Goal: Task Accomplishment & Management: Manage account settings

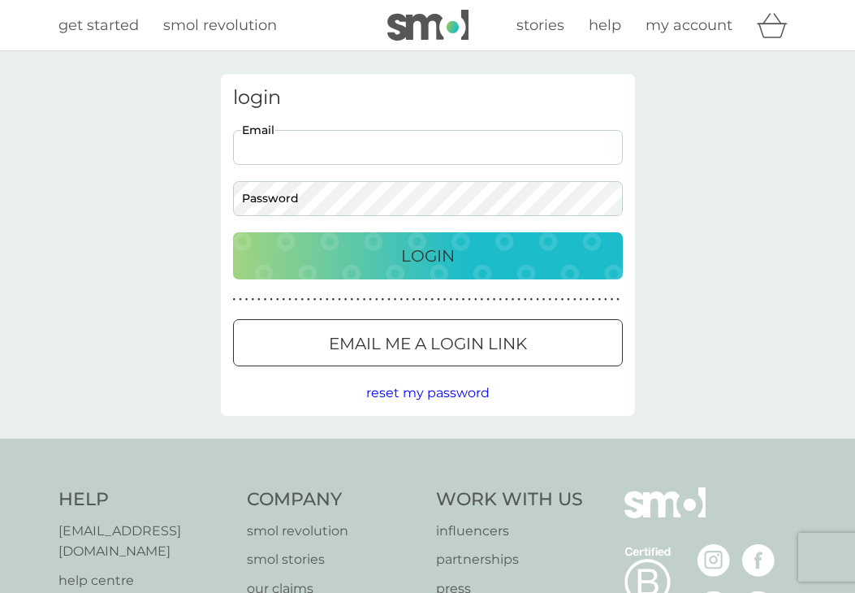
click at [324, 145] on input "Email" at bounding box center [428, 147] width 390 height 35
type input "[EMAIL_ADDRESS][DOMAIN_NAME]"
click at [405, 263] on p "Login" at bounding box center [428, 256] width 54 height 26
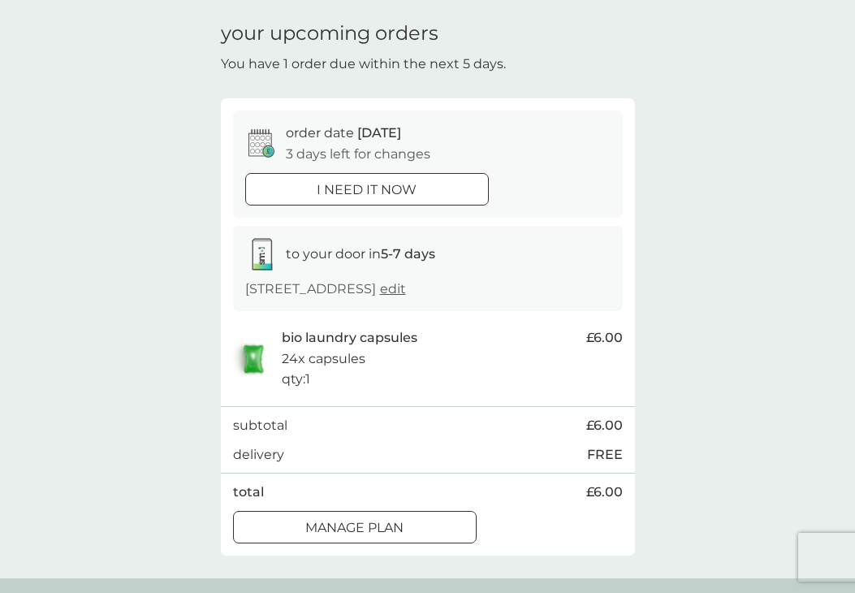
scroll to position [81, 0]
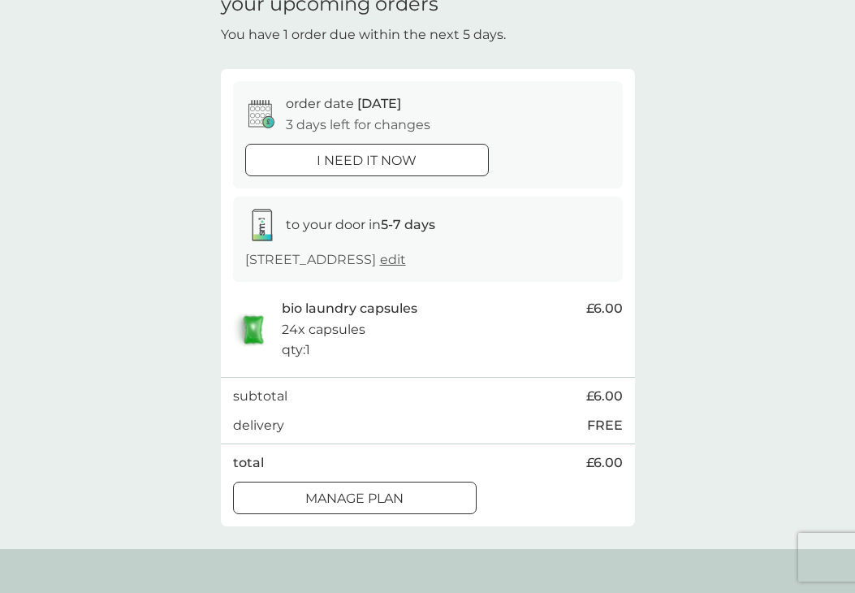
click at [333, 501] on div at bounding box center [355, 498] width 58 height 17
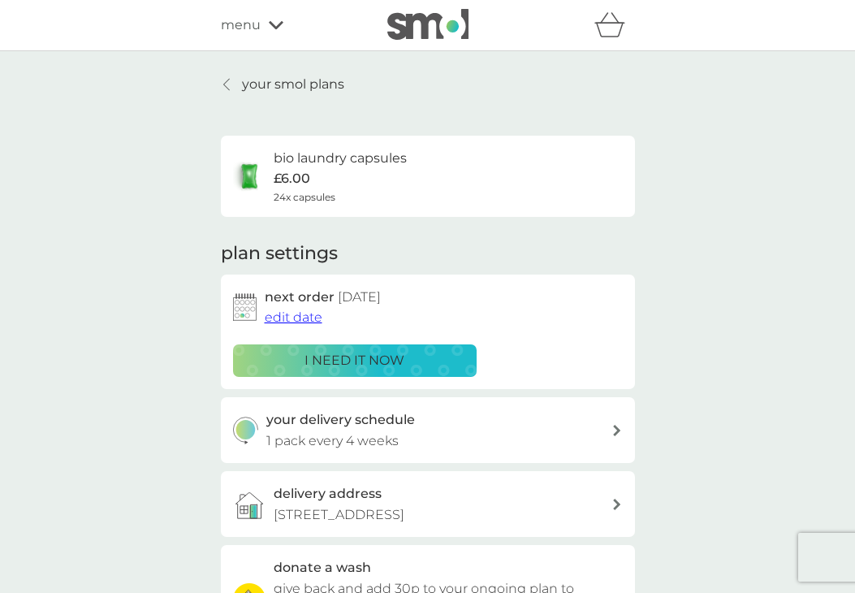
click at [294, 84] on p "your smol plans" at bounding box center [293, 84] width 102 height 21
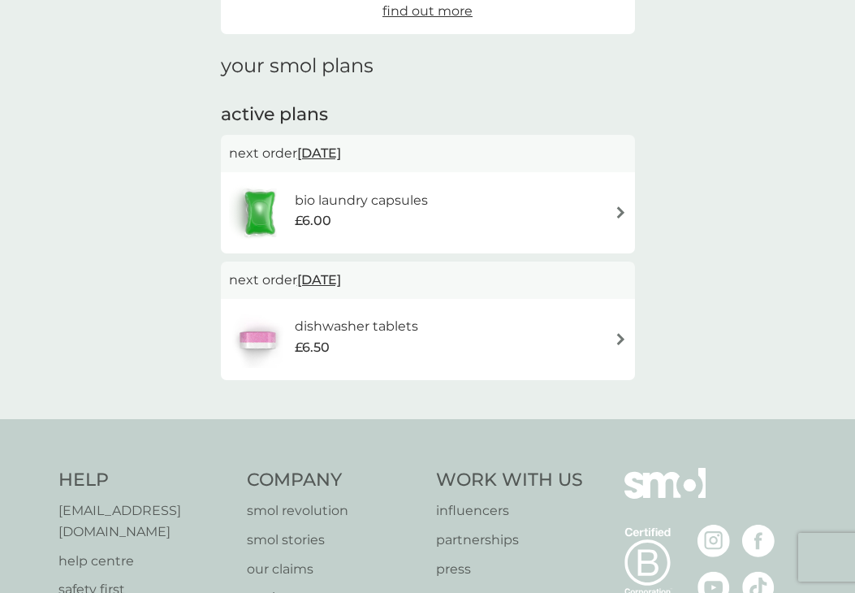
scroll to position [244, 0]
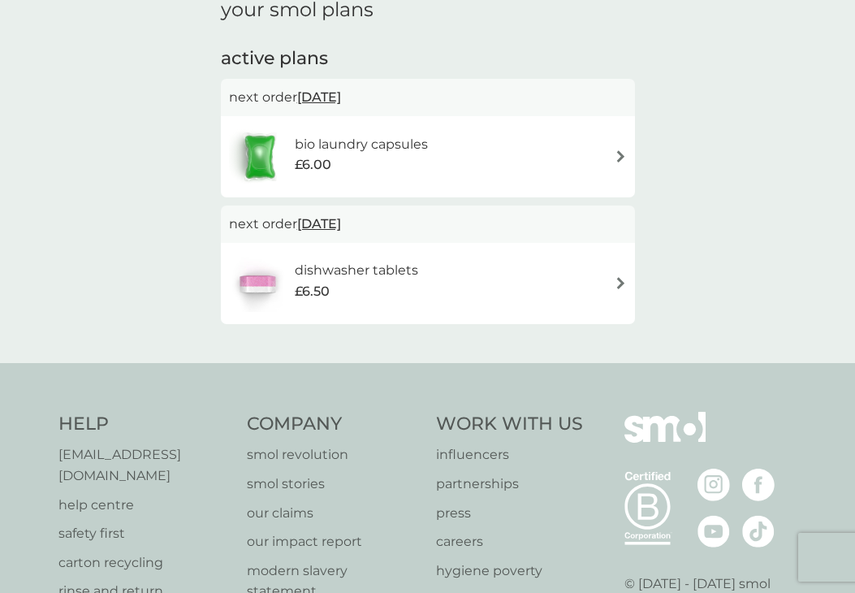
click at [606, 285] on div "dishwasher tablets £6.50" at bounding box center [428, 283] width 398 height 57
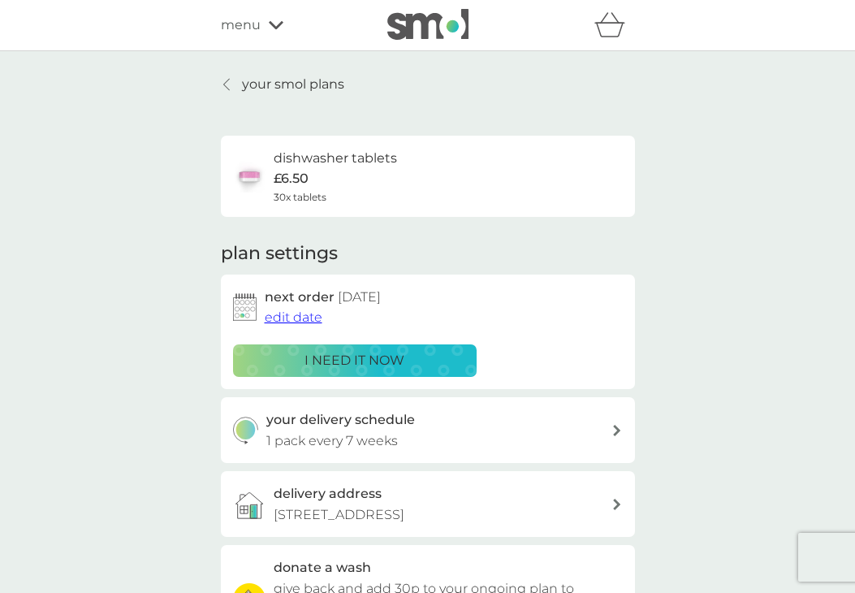
scroll to position [81, 0]
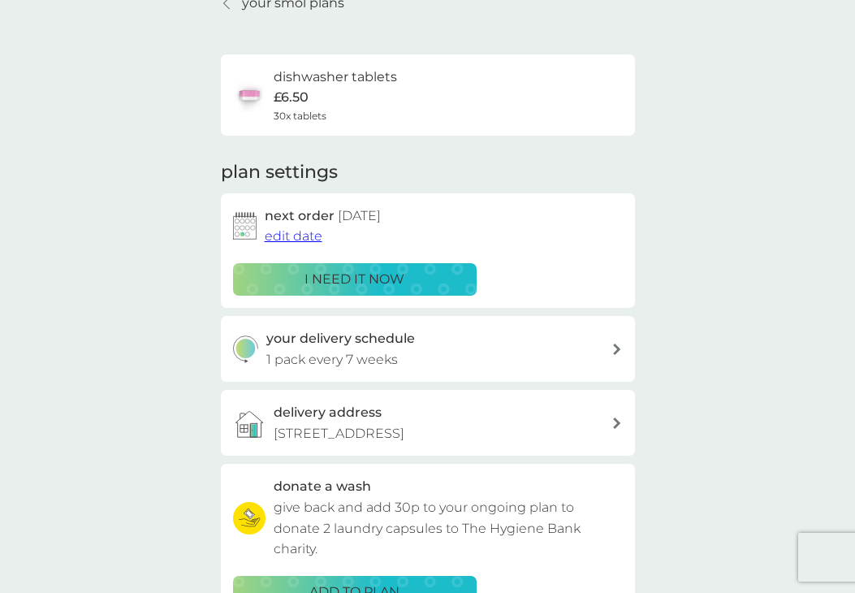
click at [299, 238] on span "edit date" at bounding box center [294, 235] width 58 height 15
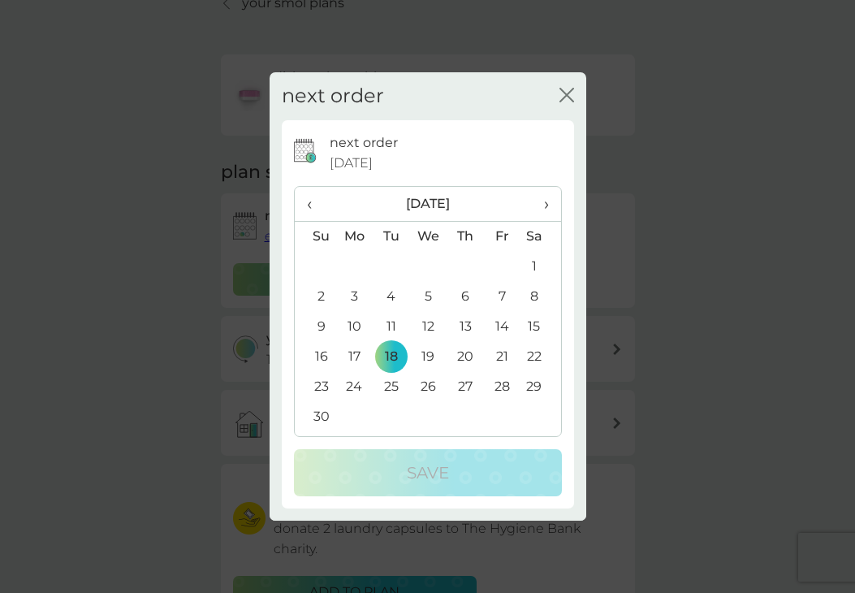
click at [548, 204] on span "›" at bounding box center [540, 204] width 16 height 34
click at [353, 266] on td "1" at bounding box center [354, 267] width 37 height 30
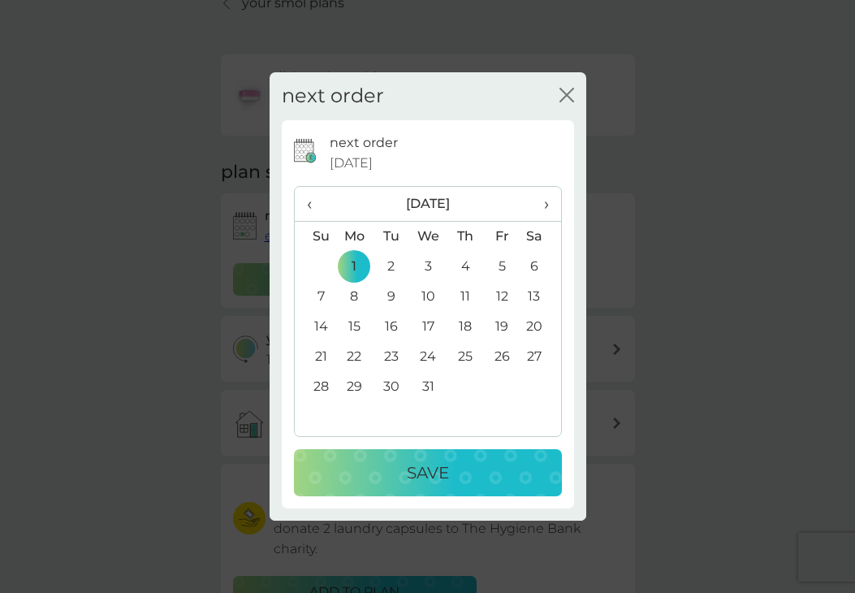
click at [454, 466] on div "Save" at bounding box center [428, 473] width 236 height 26
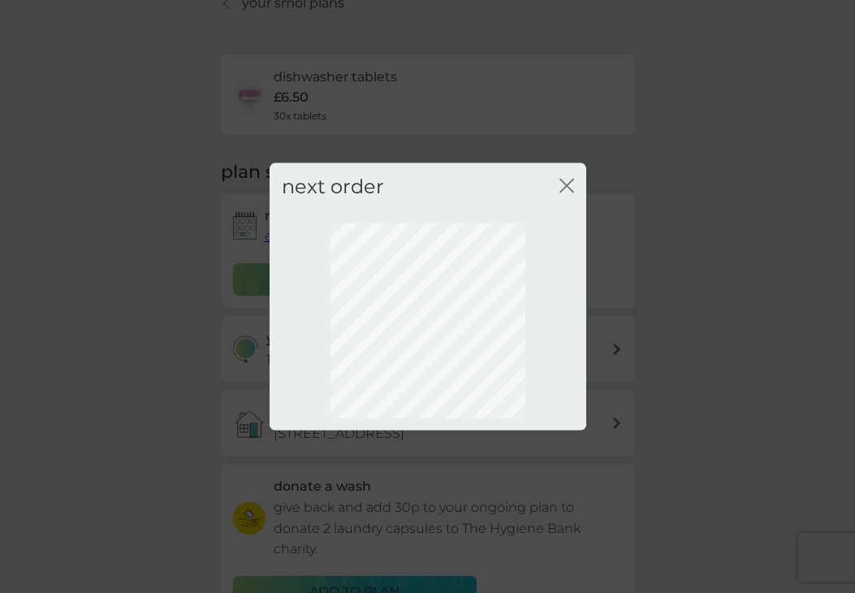
click at [566, 182] on icon "close" at bounding box center [567, 186] width 15 height 15
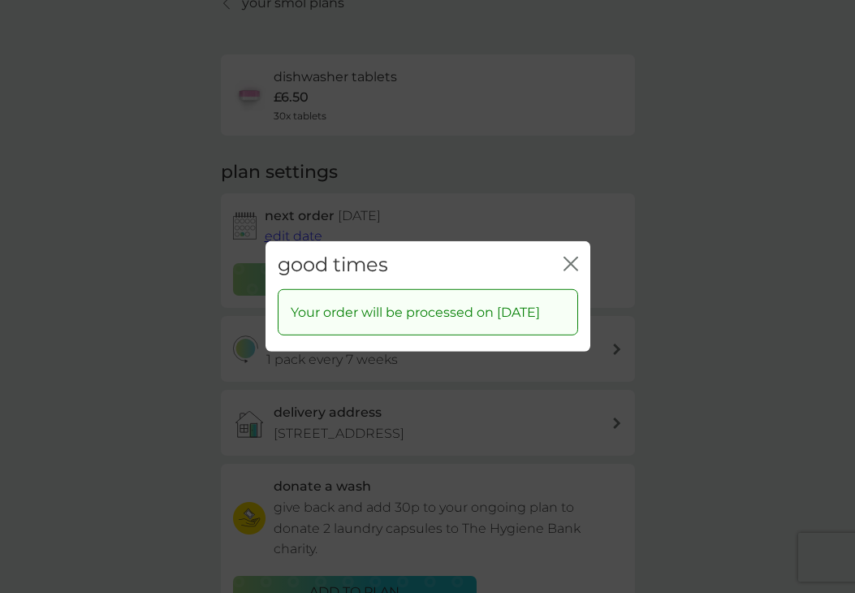
click at [566, 257] on icon "close" at bounding box center [571, 264] width 15 height 15
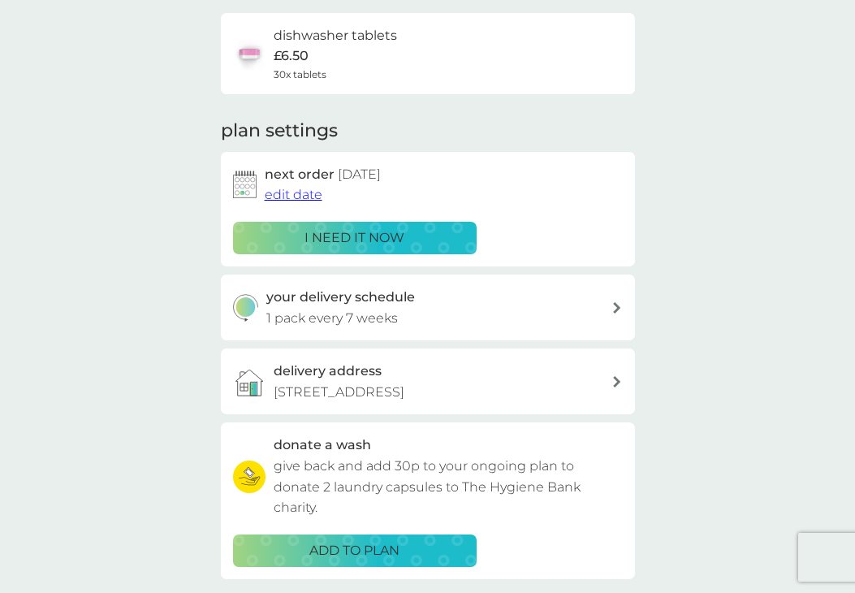
scroll to position [0, 0]
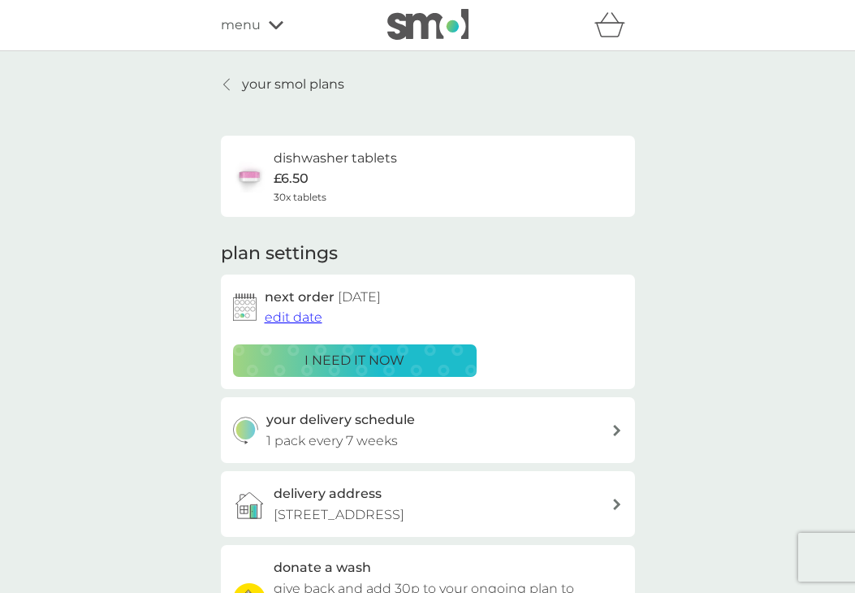
click at [230, 80] on div at bounding box center [227, 84] width 11 height 13
